Goal: Navigation & Orientation: Find specific page/section

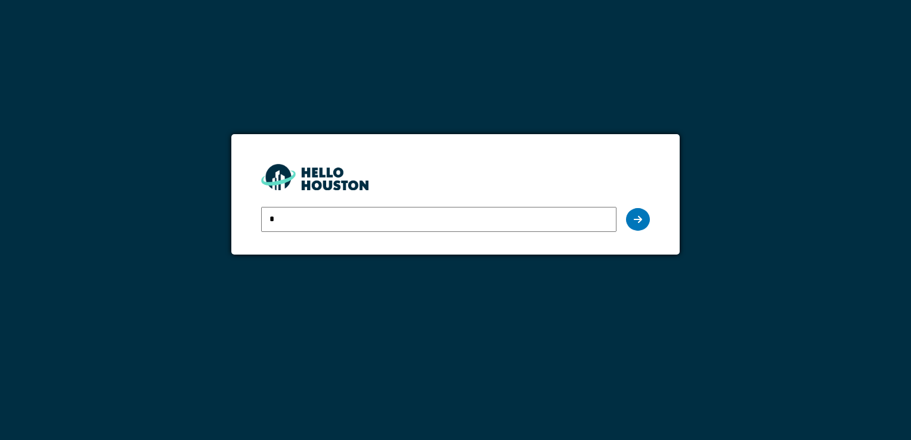
type input "**********"
click at [636, 223] on icon at bounding box center [637, 220] width 8 height 10
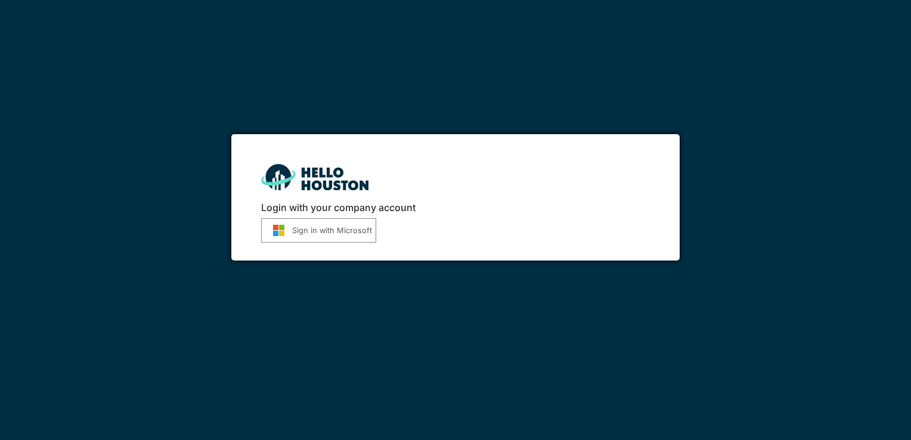
click at [337, 232] on button "Sign in with Microsoft" at bounding box center [318, 230] width 115 height 24
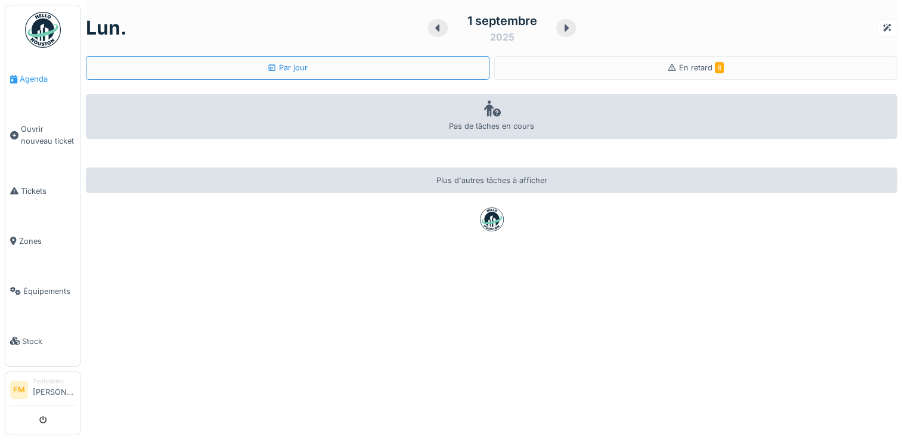
click at [30, 80] on span "Agenda" at bounding box center [48, 78] width 56 height 11
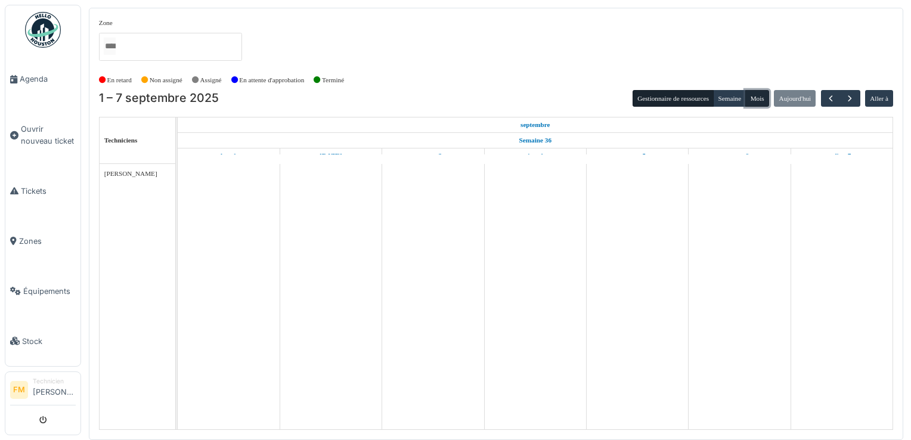
click at [756, 99] on button "Mois" at bounding box center [757, 98] width 24 height 17
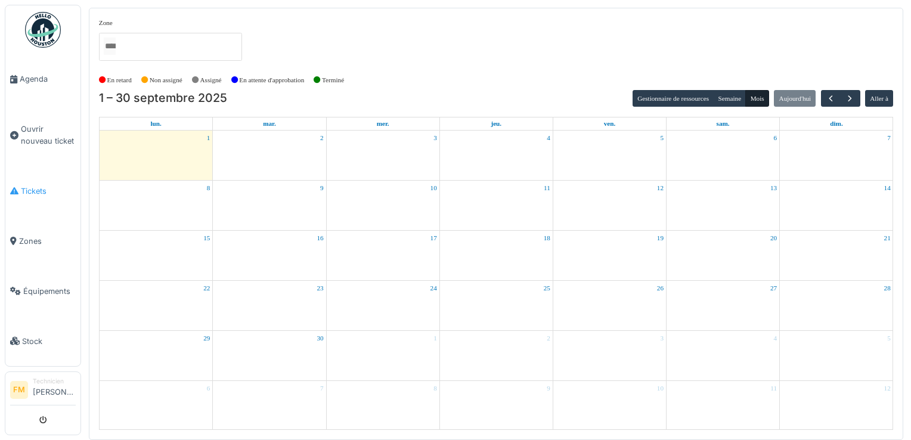
click at [29, 188] on span "Tickets" at bounding box center [48, 190] width 55 height 11
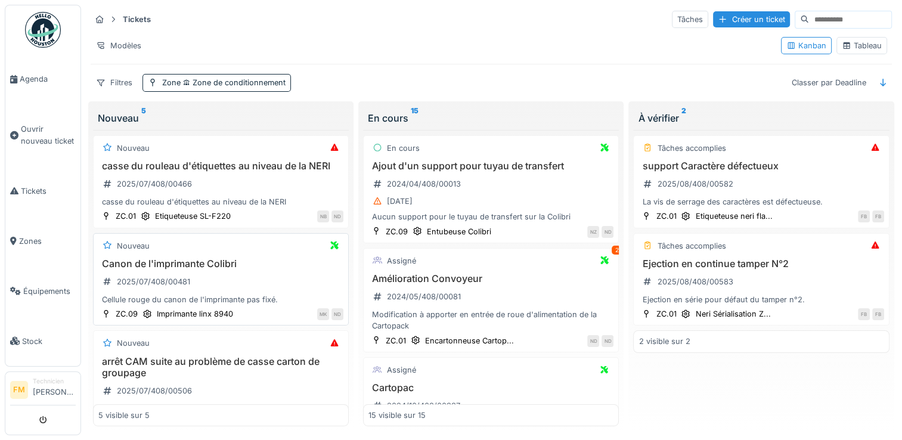
click at [146, 269] on h3 "Canon de l'imprimante Colibri" at bounding box center [220, 263] width 245 height 11
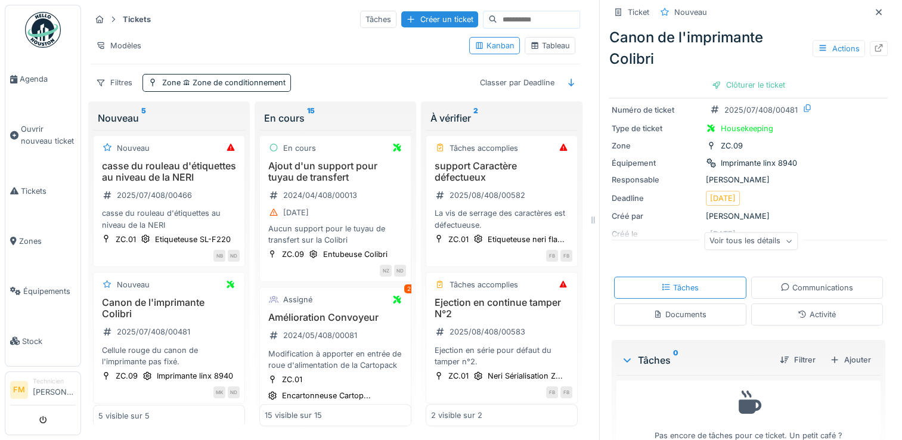
scroll to position [64, 0]
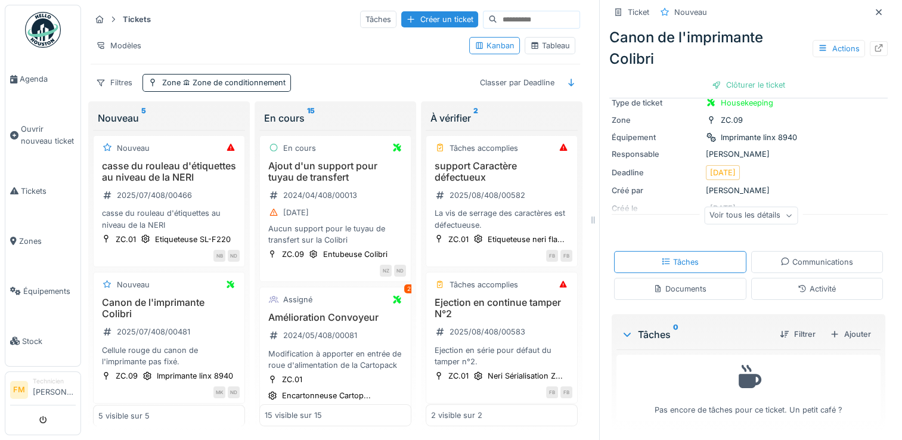
click at [785, 216] on icon at bounding box center [788, 216] width 7 height 6
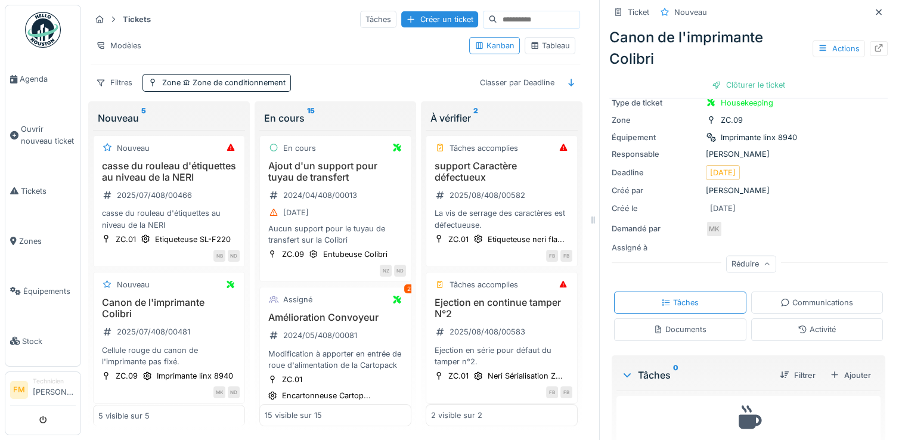
scroll to position [103, 0]
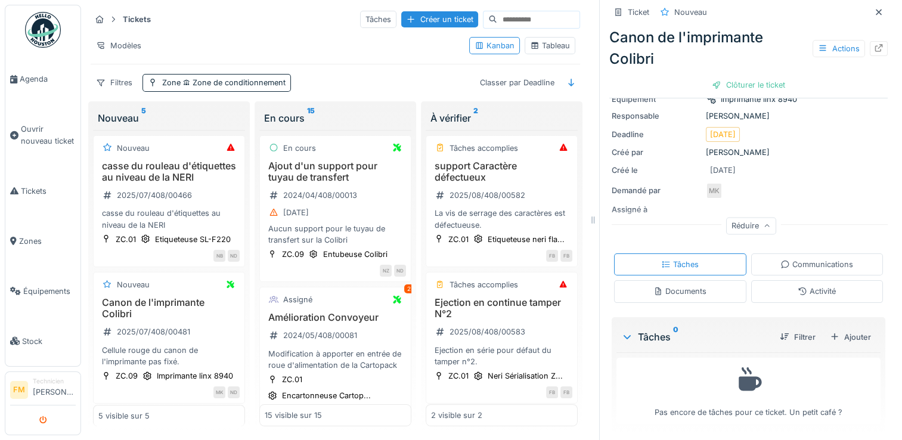
click at [42, 421] on icon "submit" at bounding box center [43, 421] width 8 height 8
